Goal: Task Accomplishment & Management: Manage account settings

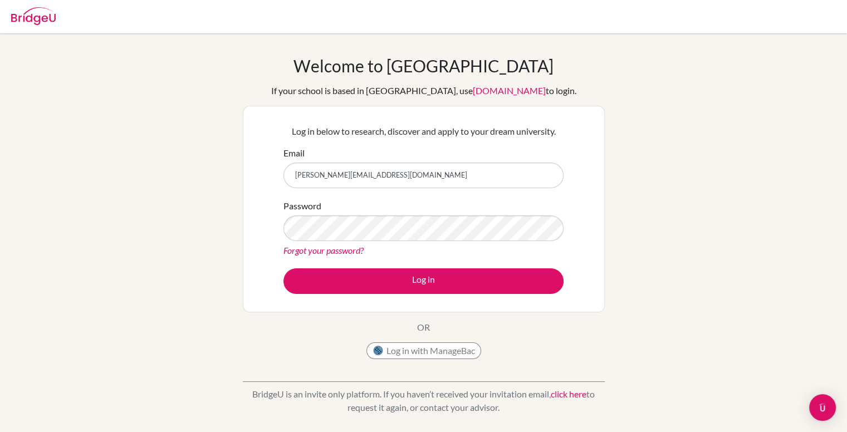
type input "navarro.raul20071234@gmail.com"
click at [519, 225] on div "Password Forgot your password?" at bounding box center [423, 228] width 280 height 58
click at [283, 268] on button "Log in" at bounding box center [423, 281] width 280 height 26
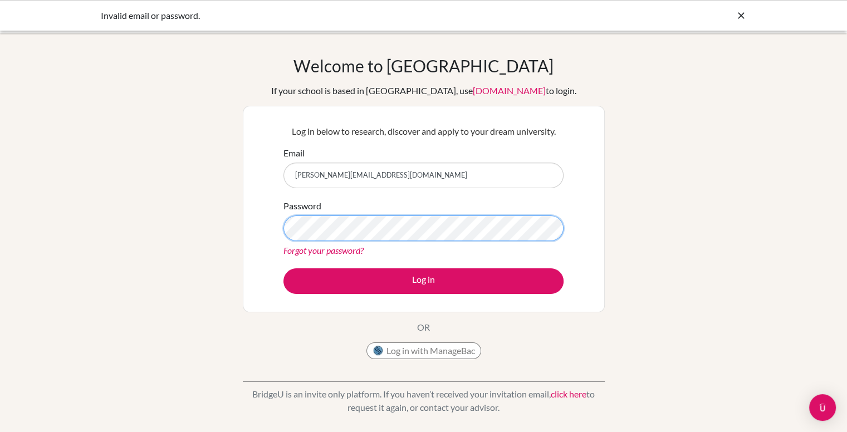
click at [283, 268] on button "Log in" at bounding box center [423, 281] width 280 height 26
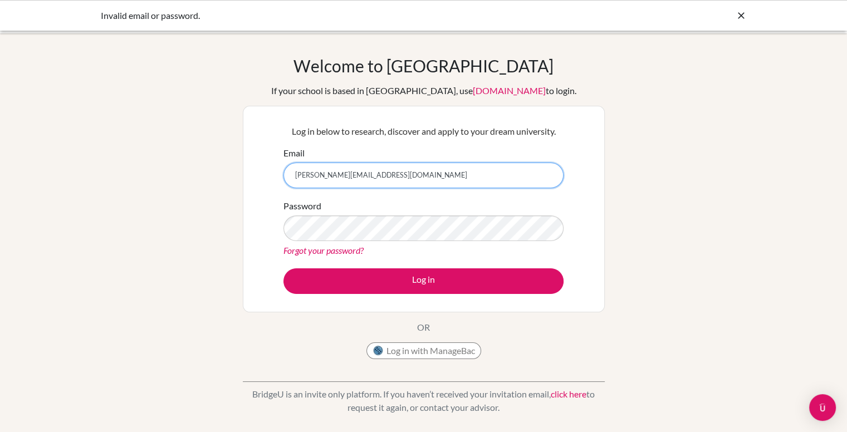
drag, startPoint x: 437, startPoint y: 167, endPoint x: 212, endPoint y: 166, distance: 225.5
click at [212, 166] on div "Welcome to BridgeU If your school is based in China, use app.bridge-u.com.cn to…" at bounding box center [423, 238] width 847 height 364
type input "[PERSON_NAME][EMAIL_ADDRESS][PERSON_NAME][DOMAIN_NAME]"
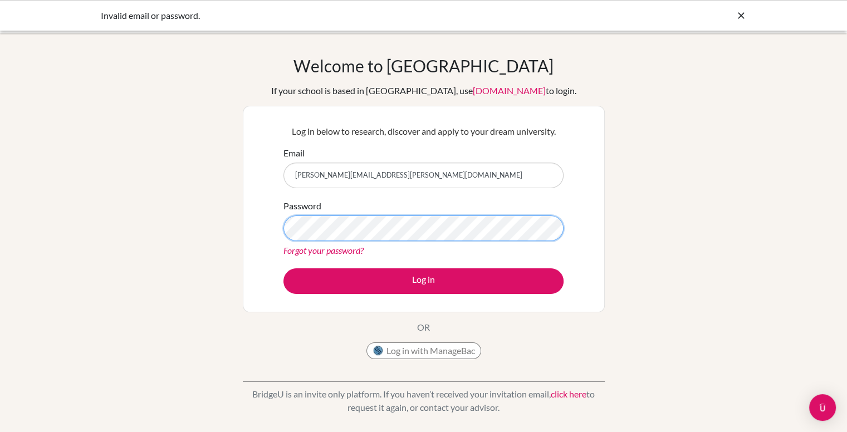
click at [283, 268] on button "Log in" at bounding box center [423, 281] width 280 height 26
drag, startPoint x: 426, startPoint y: 176, endPoint x: 245, endPoint y: 172, distance: 181.5
click at [245, 172] on div "Log in below to research, discover and apply to your dream university. Email [P…" at bounding box center [424, 209] width 362 height 207
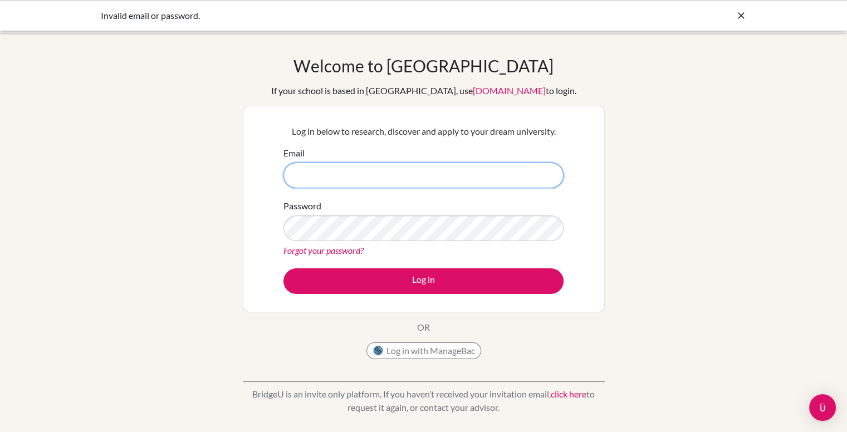
click at [519, 186] on input "Email" at bounding box center [423, 176] width 280 height 26
type input "[PERSON_NAME][EMAIL_ADDRESS][PERSON_NAME][DOMAIN_NAME]"
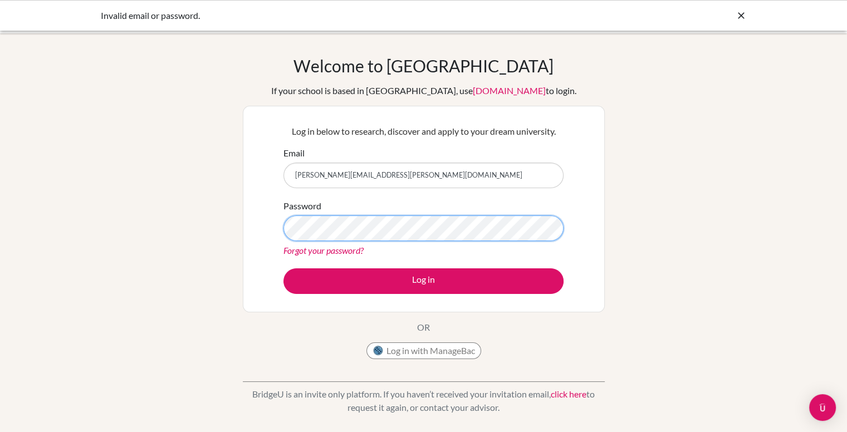
click at [283, 268] on button "Log in" at bounding box center [423, 281] width 280 height 26
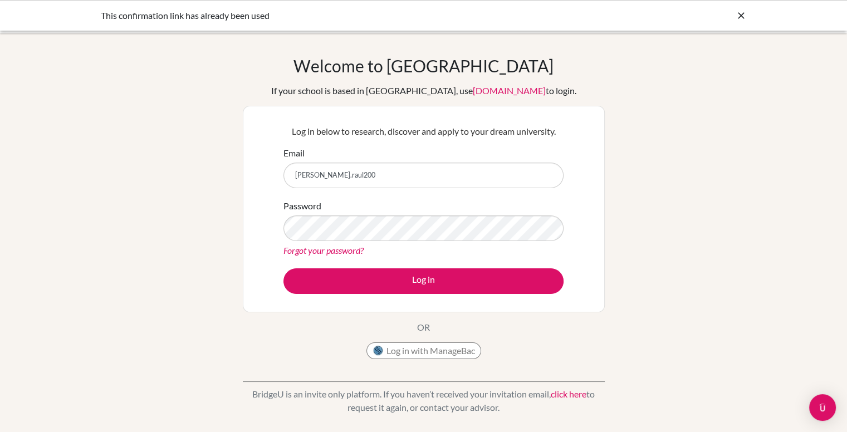
type input "[PERSON_NAME].raul20"
